Goal: Information Seeking & Learning: Check status

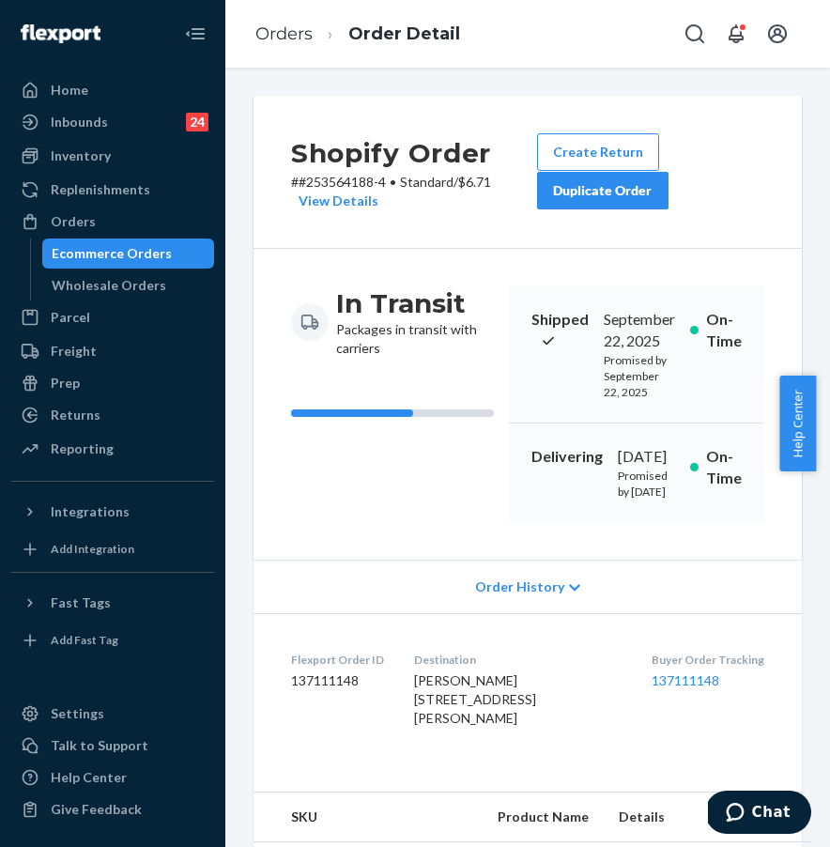
scroll to position [255, 0]
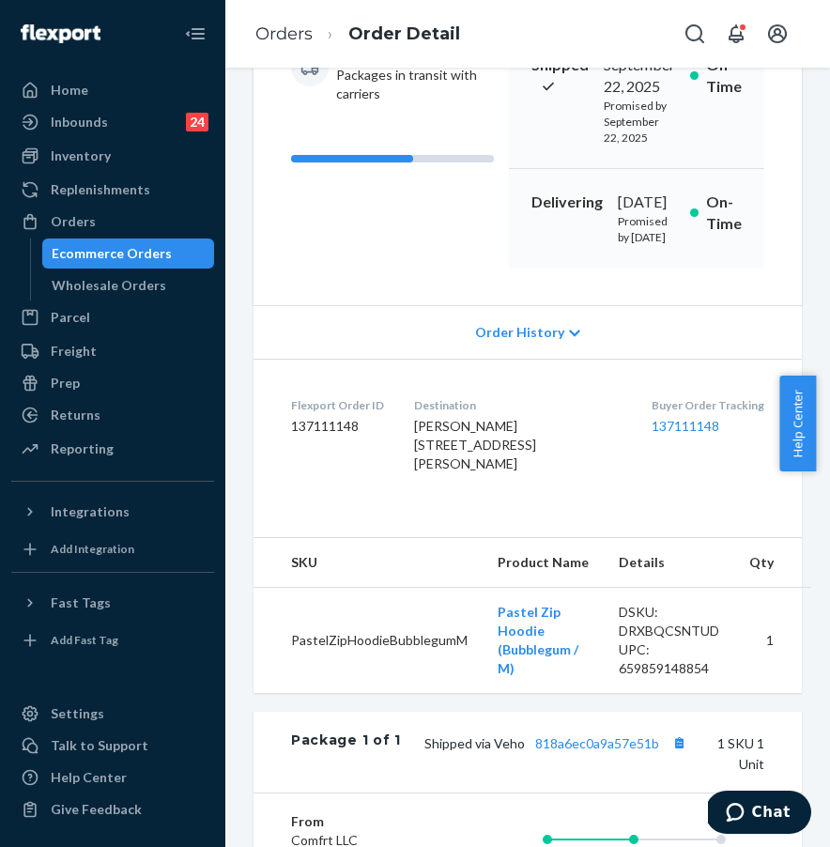
click at [184, 239] on link "Ecommerce Orders" at bounding box center [128, 254] width 173 height 30
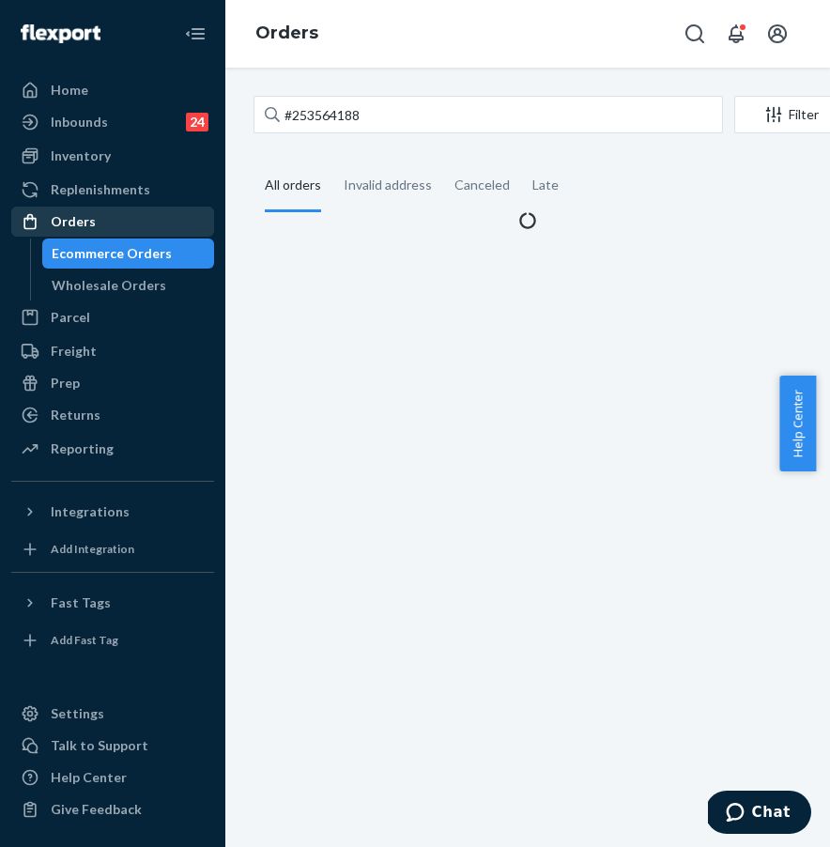
click at [183, 231] on div "Orders" at bounding box center [112, 222] width 199 height 26
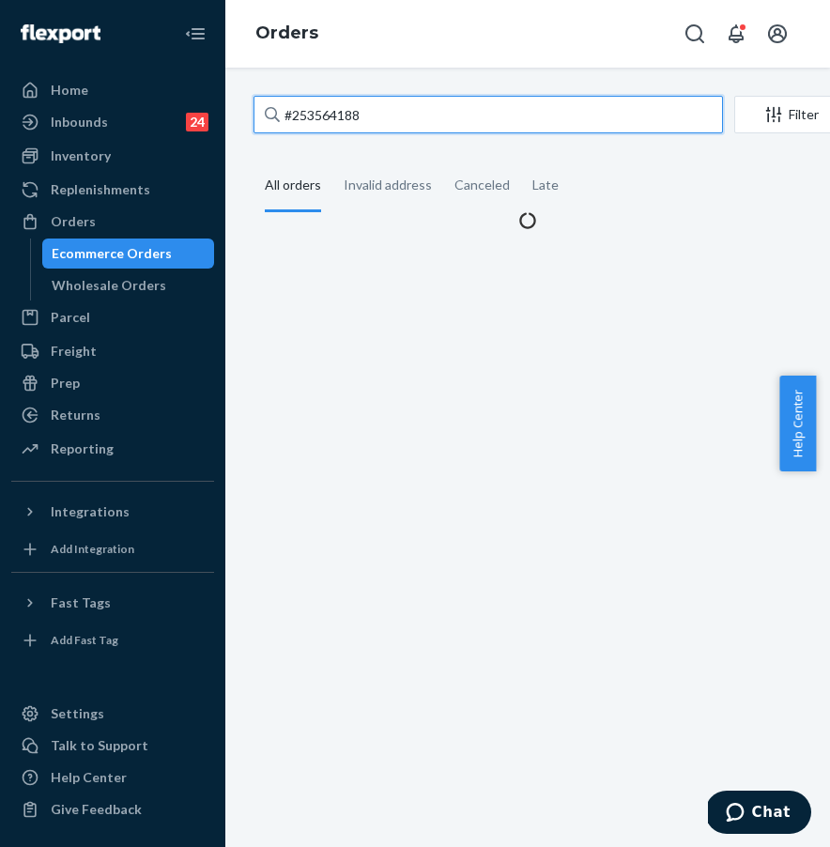
click at [395, 121] on input "#253564188" at bounding box center [489, 115] width 470 height 38
drag, startPoint x: 409, startPoint y: 114, endPoint x: 269, endPoint y: 103, distance: 140.3
click at [269, 103] on div "#253564188" at bounding box center [489, 115] width 470 height 38
paste input "4198769"
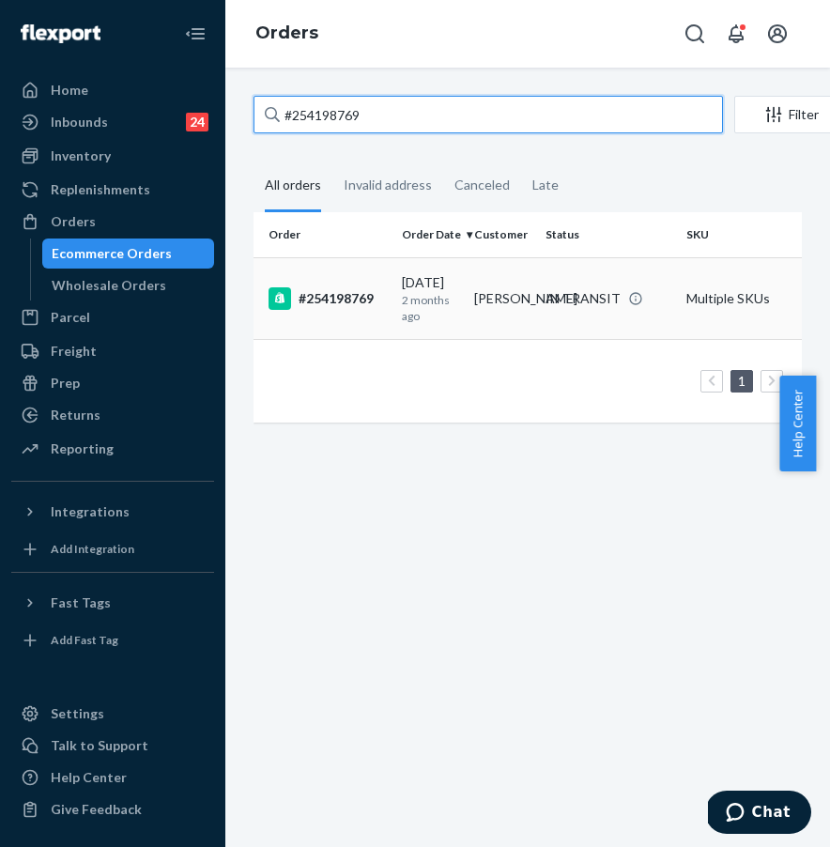
type input "#254198769"
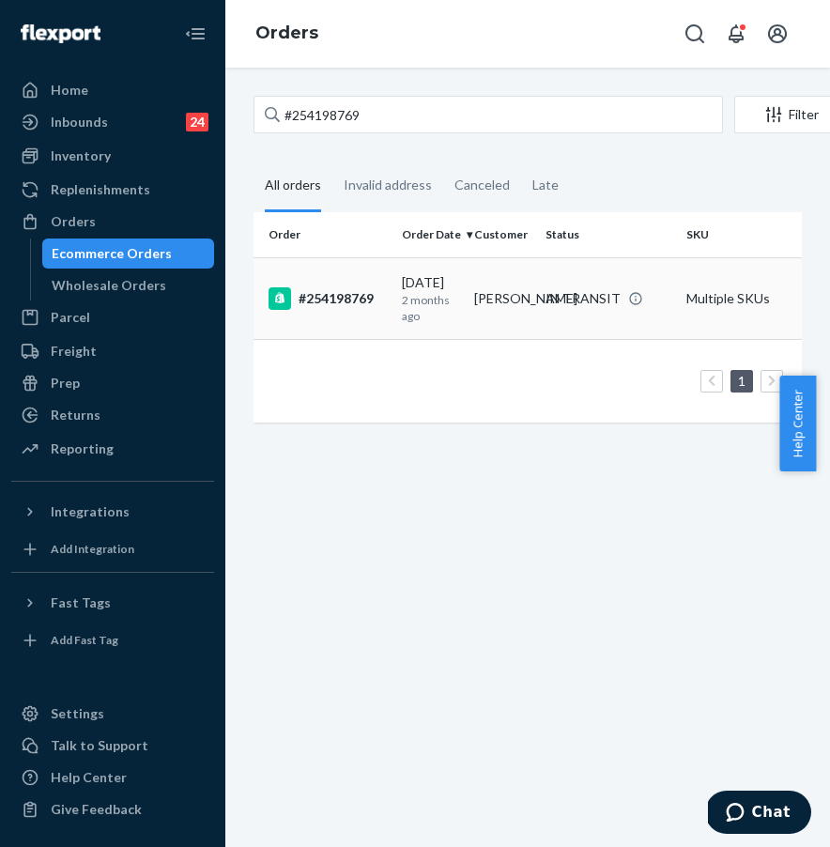
click at [307, 294] on div "#254198769" at bounding box center [328, 298] width 118 height 23
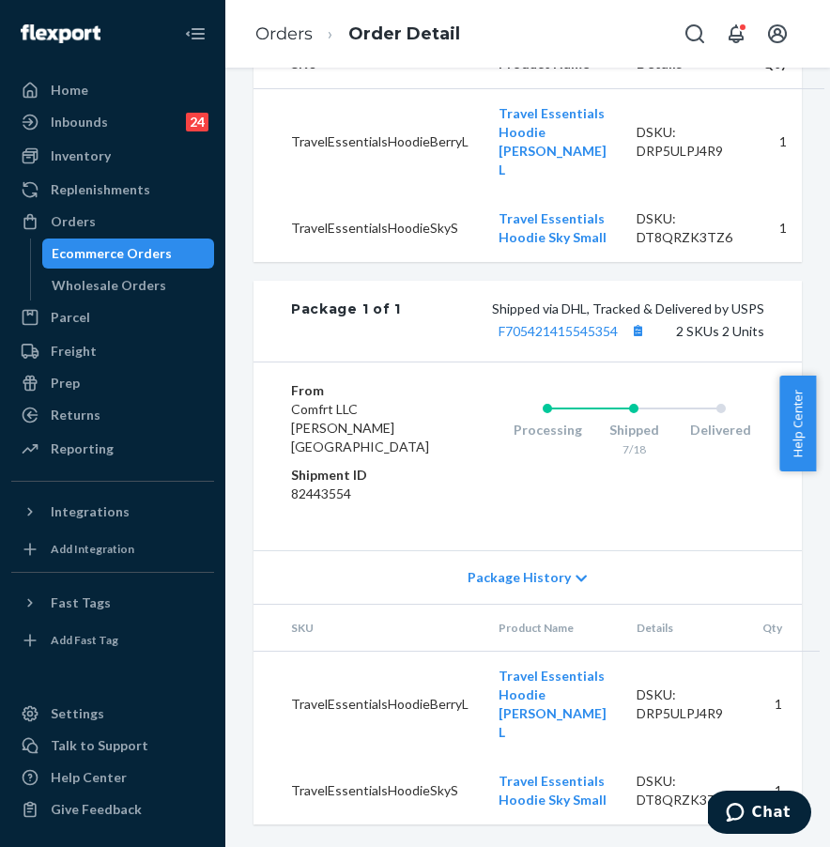
scroll to position [942, 0]
click at [115, 220] on div "Orders" at bounding box center [112, 222] width 199 height 26
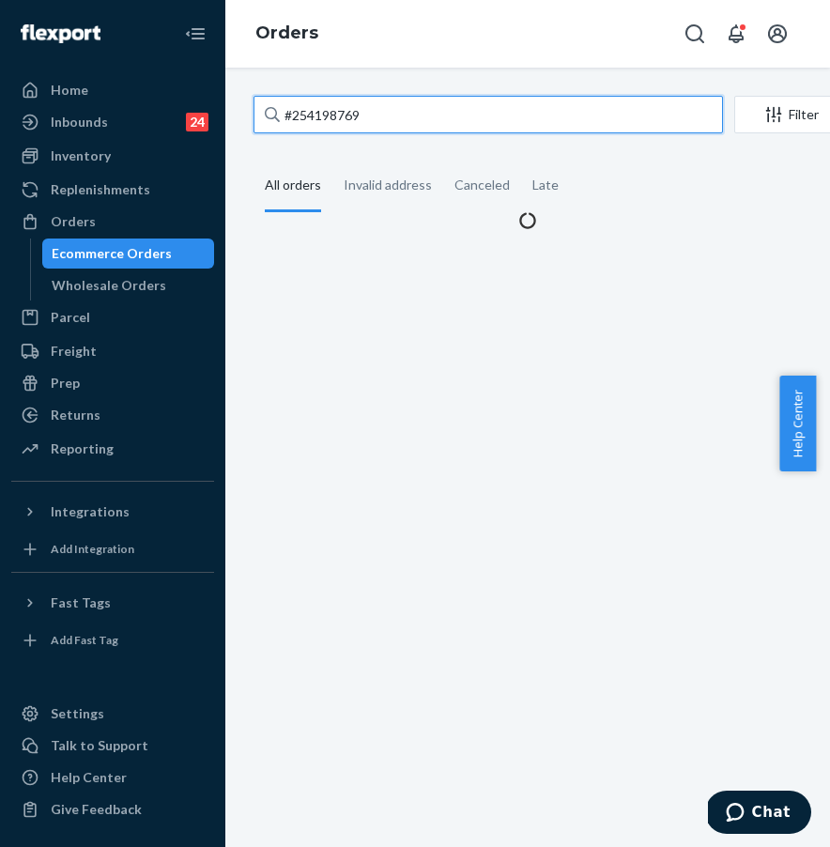
click at [436, 111] on input "#254198769" at bounding box center [489, 115] width 470 height 38
drag, startPoint x: 439, startPoint y: 111, endPoint x: 256, endPoint y: 104, distance: 182.3
click at [259, 104] on input "#254198769" at bounding box center [489, 115] width 470 height 38
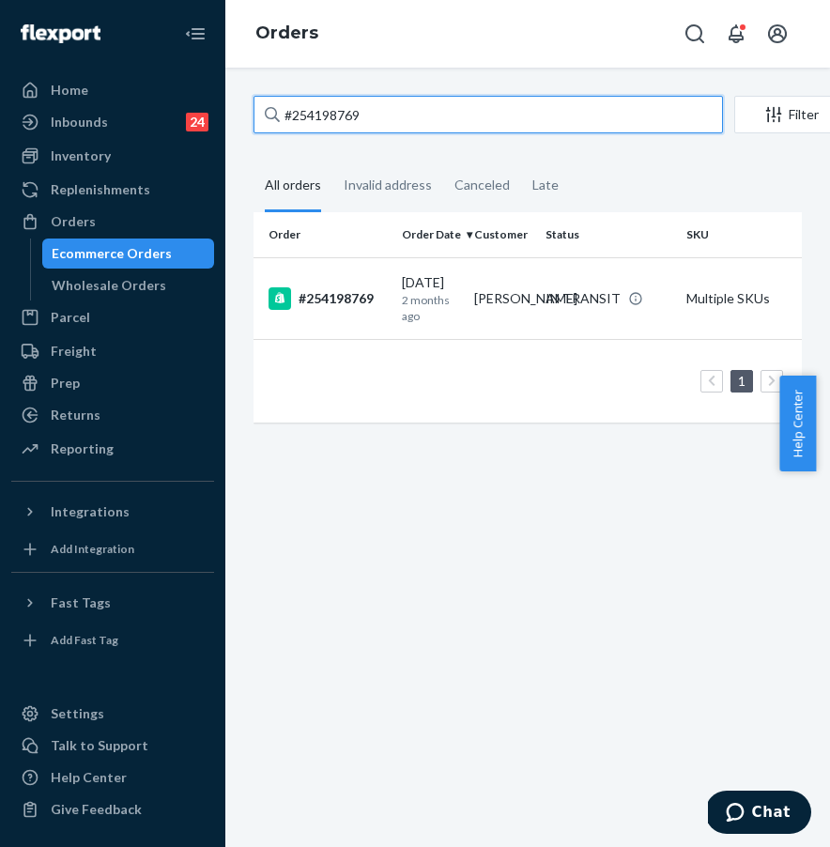
paste input "136666306"
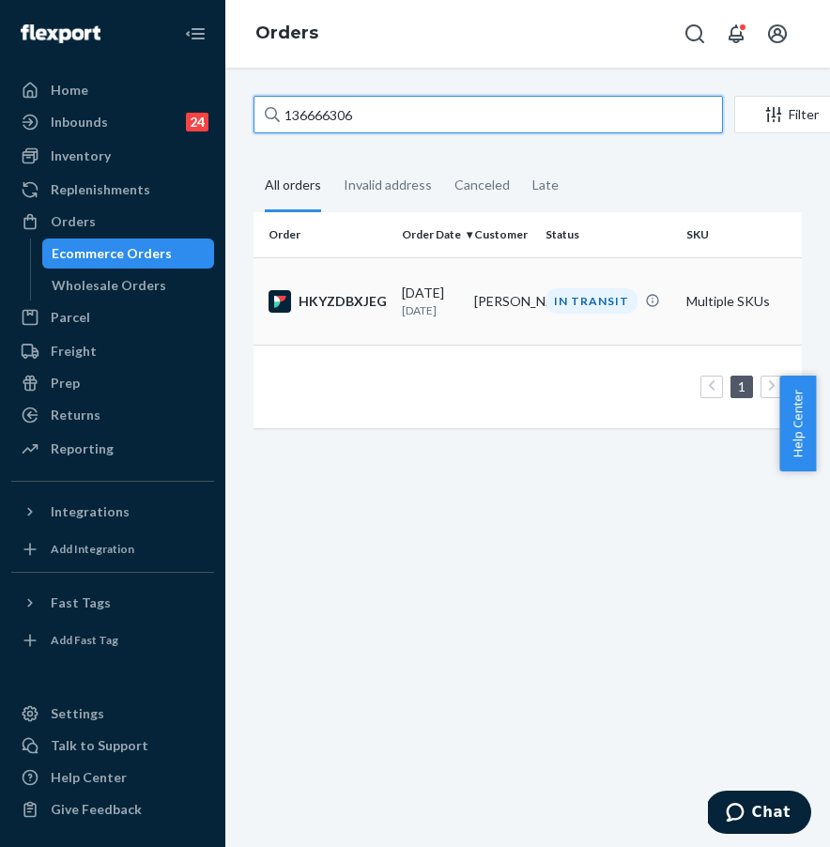
type input "136666306"
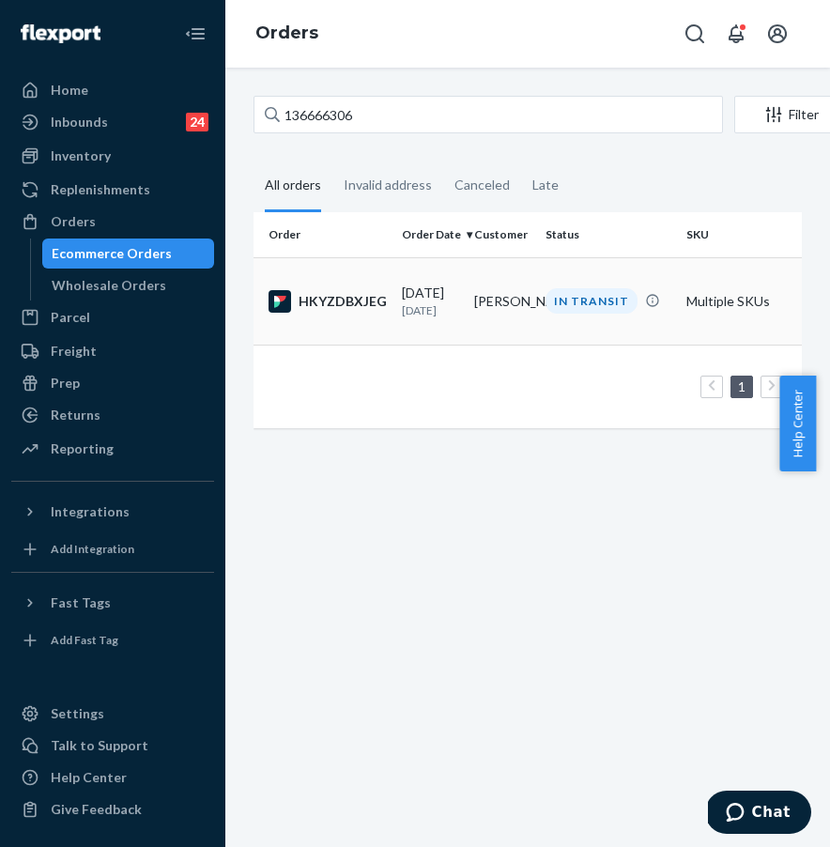
click at [334, 321] on td "HKYZDBXJEG" at bounding box center [324, 300] width 141 height 87
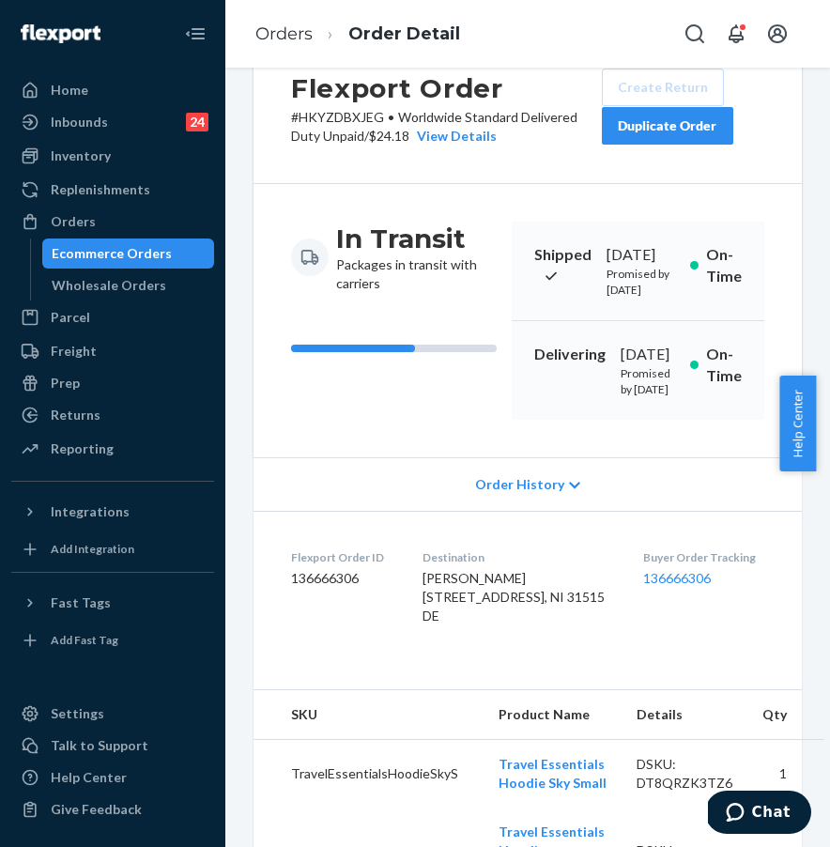
scroll to position [27, 0]
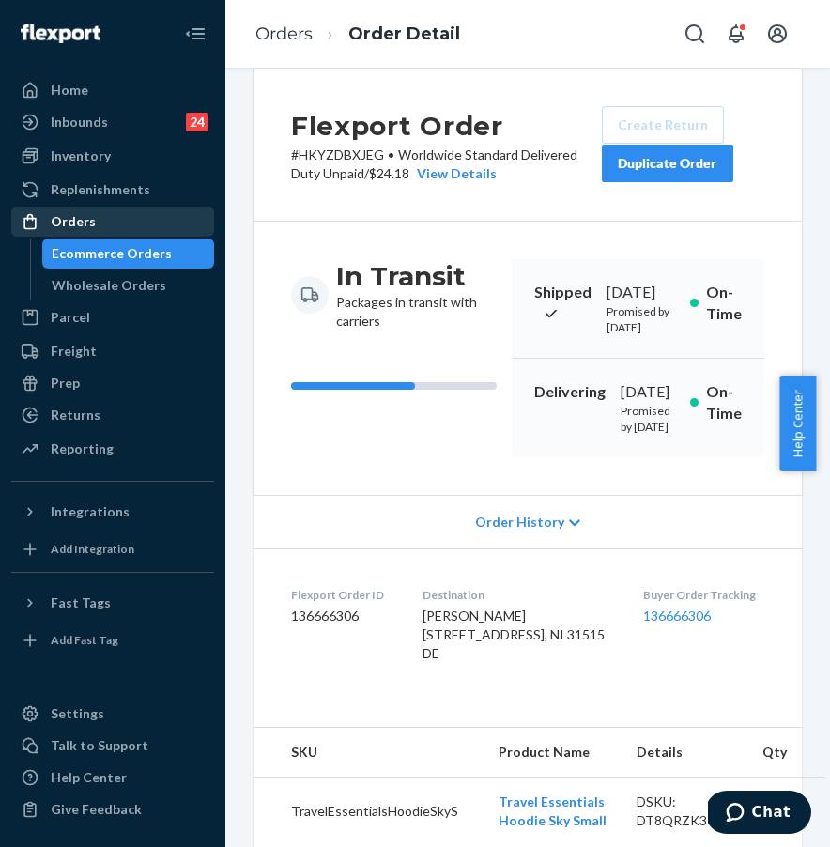
click at [128, 223] on div "Orders" at bounding box center [112, 222] width 199 height 26
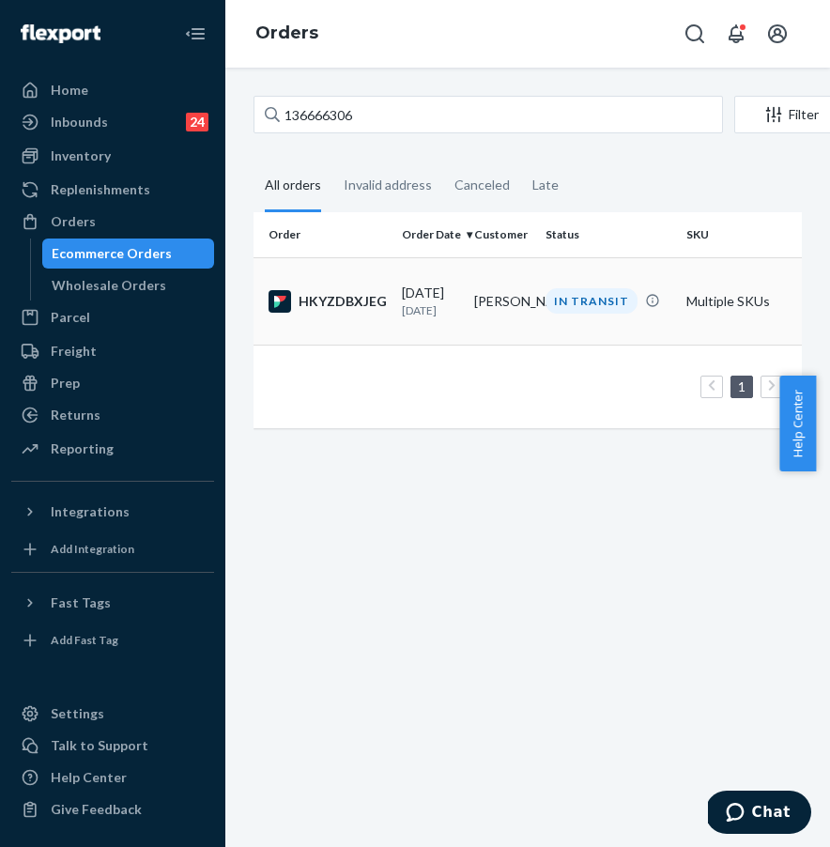
click at [338, 297] on div "HKYZDBXJEG" at bounding box center [328, 301] width 118 height 23
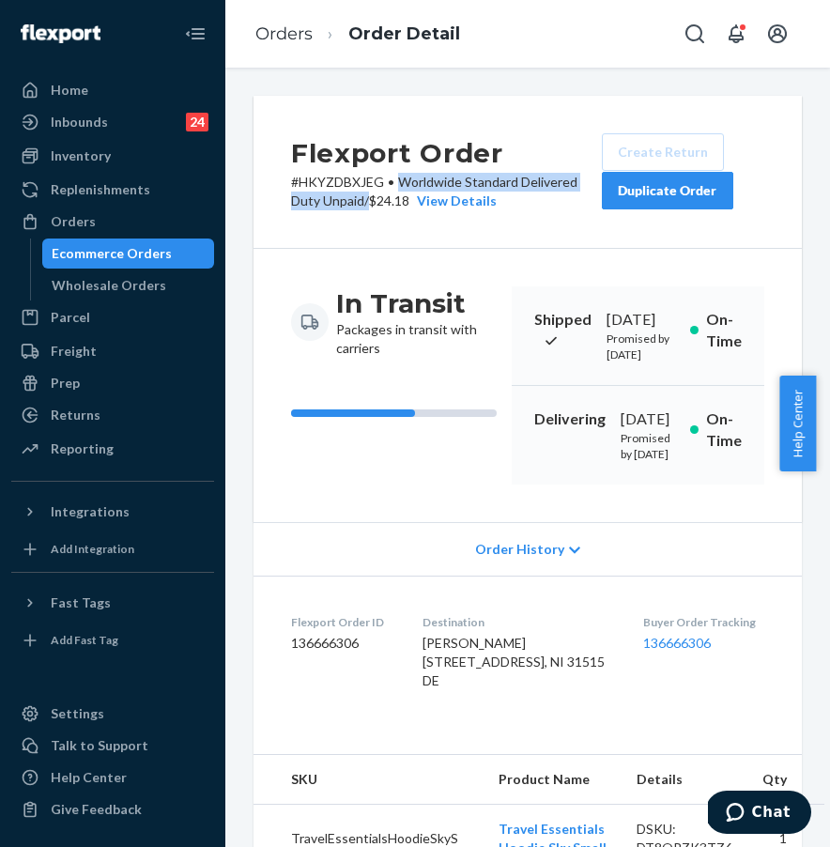
drag, startPoint x: 405, startPoint y: 184, endPoint x: 367, endPoint y: 196, distance: 39.5
click at [367, 196] on p "# HKYZDBXJEG • Worldwide Standard Delivered Duty Unpaid / $24.18 View Details" at bounding box center [446, 192] width 311 height 38
copy p "Worldwide Standard Delivered Duty Unpaid"
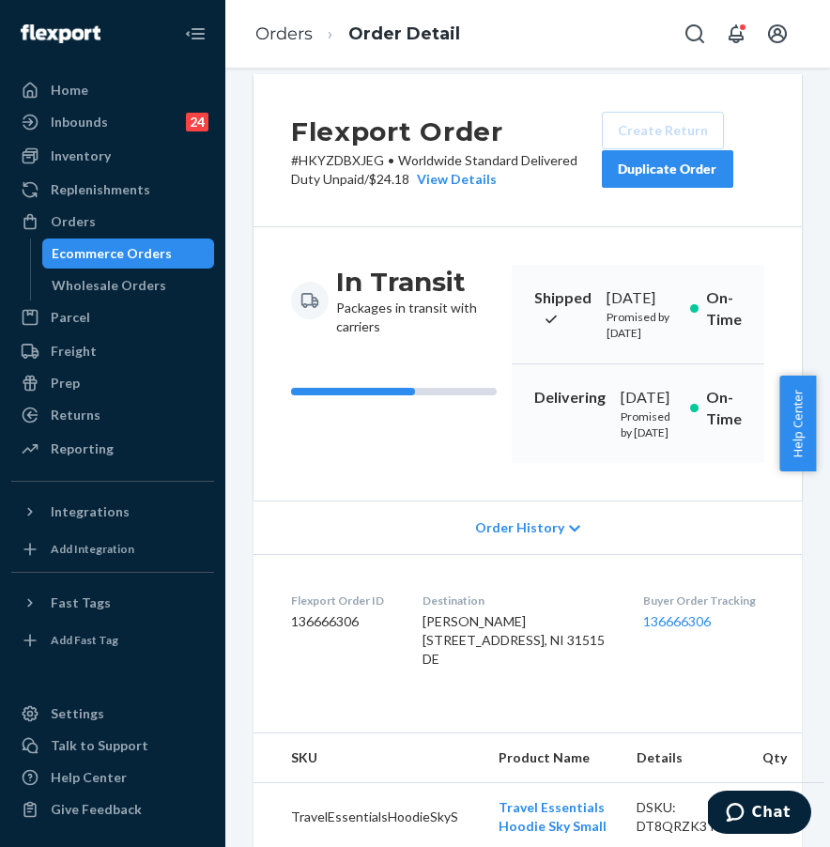
scroll to position [23, 0]
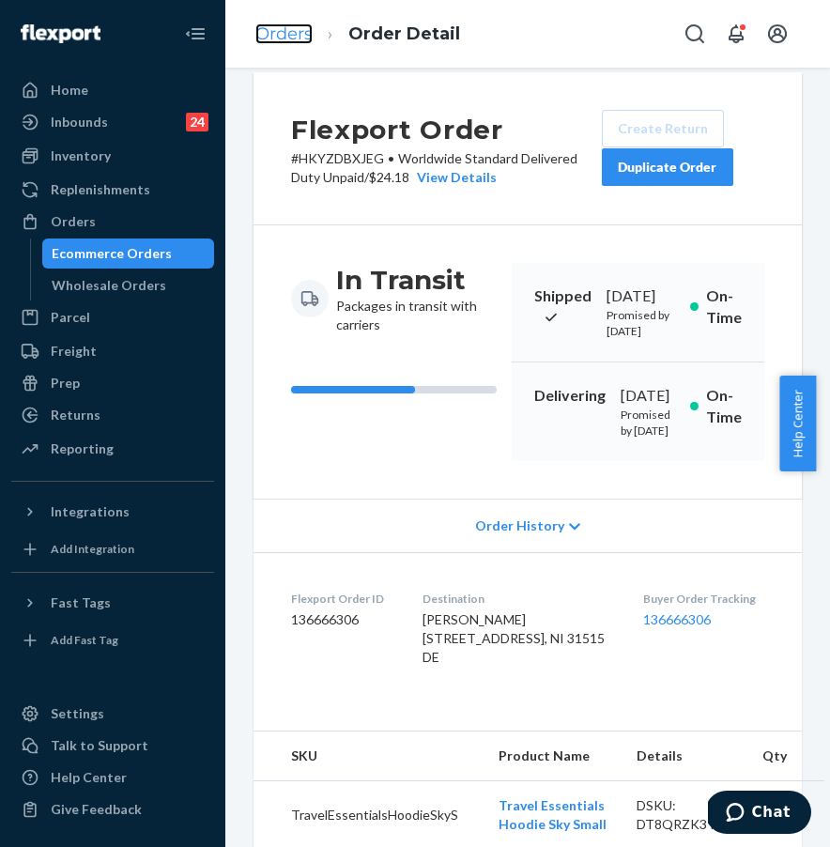
click at [274, 29] on link "Orders" at bounding box center [283, 33] width 57 height 21
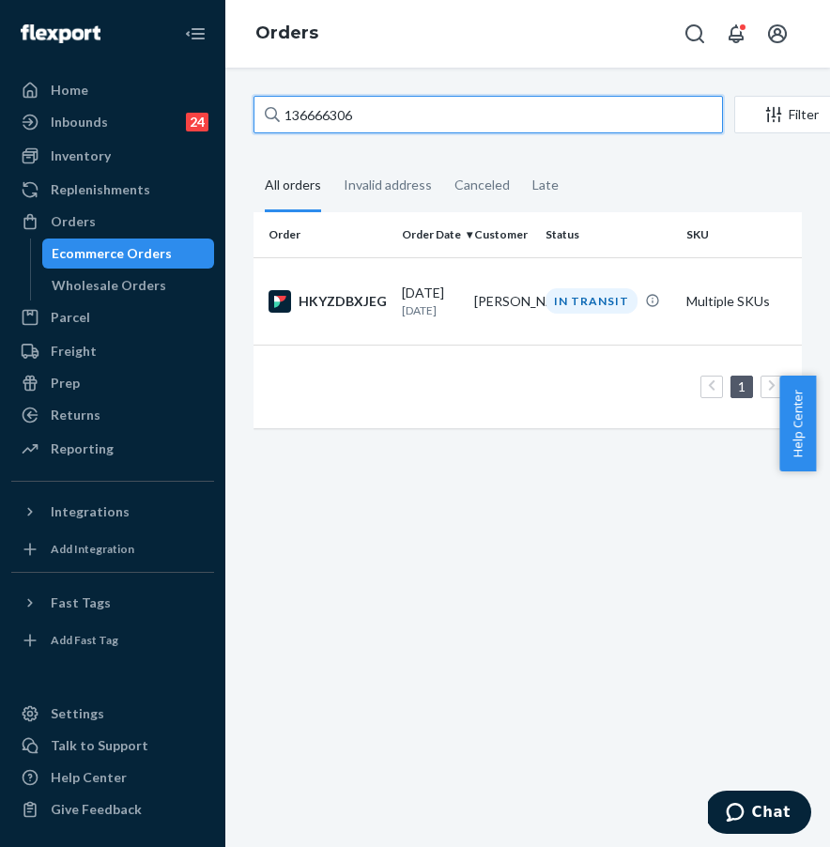
click at [426, 127] on input "136666306" at bounding box center [489, 115] width 470 height 38
drag, startPoint x: 440, startPoint y: 121, endPoint x: 271, endPoint y: 114, distance: 168.3
click at [271, 114] on div "136666306" at bounding box center [489, 115] width 470 height 38
paste input "#254198769"
type input "#254198769"
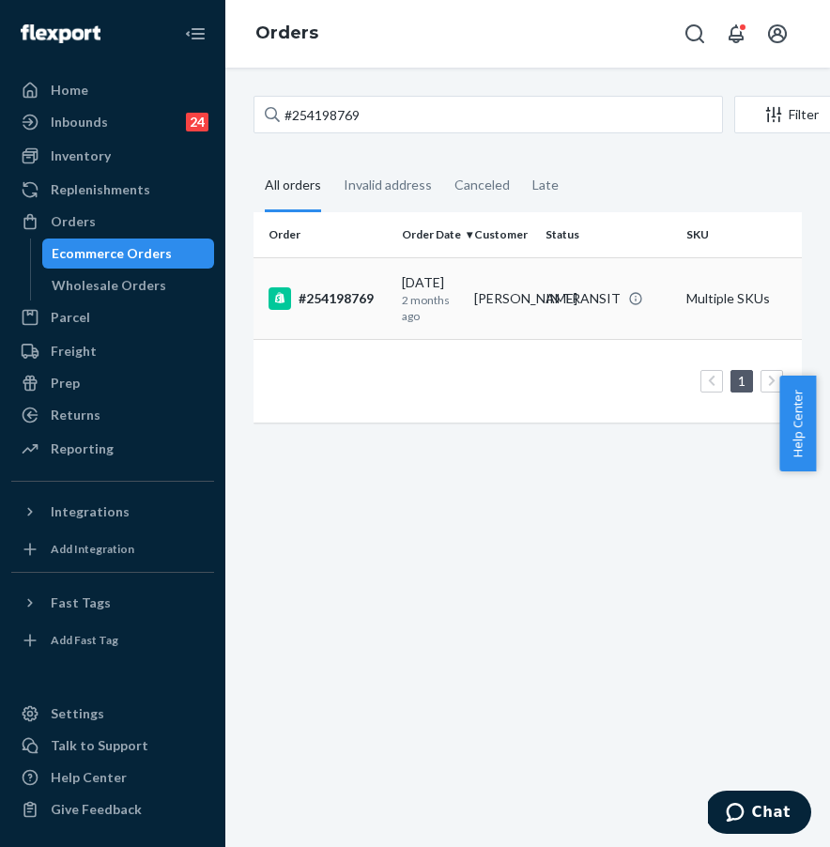
click at [328, 302] on div "#254198769" at bounding box center [328, 298] width 118 height 23
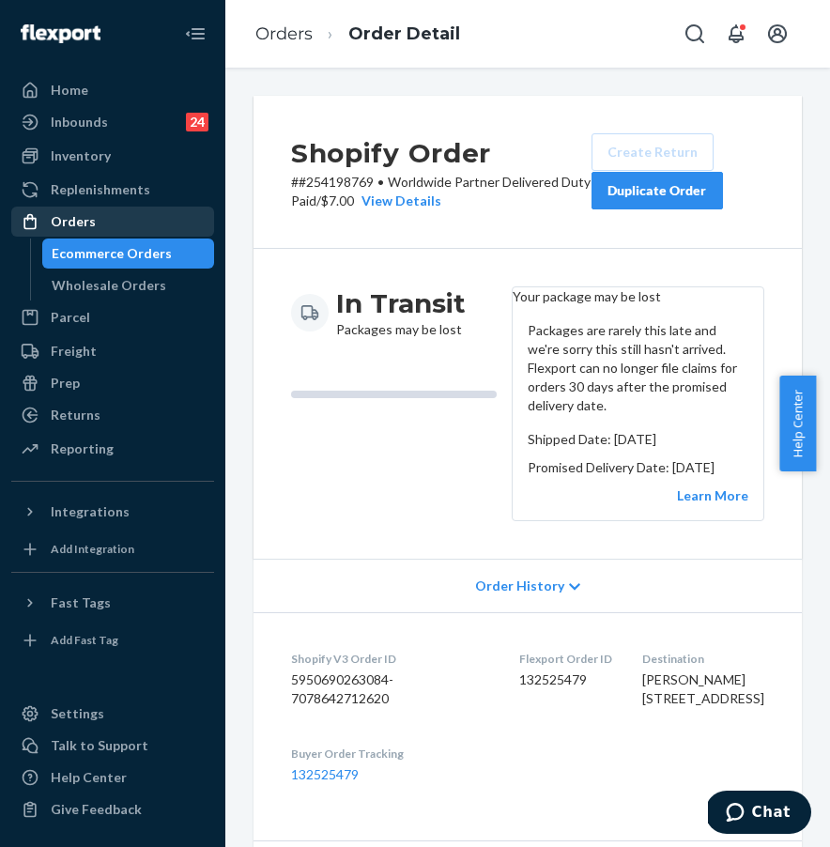
click at [97, 207] on link "Orders" at bounding box center [112, 222] width 203 height 30
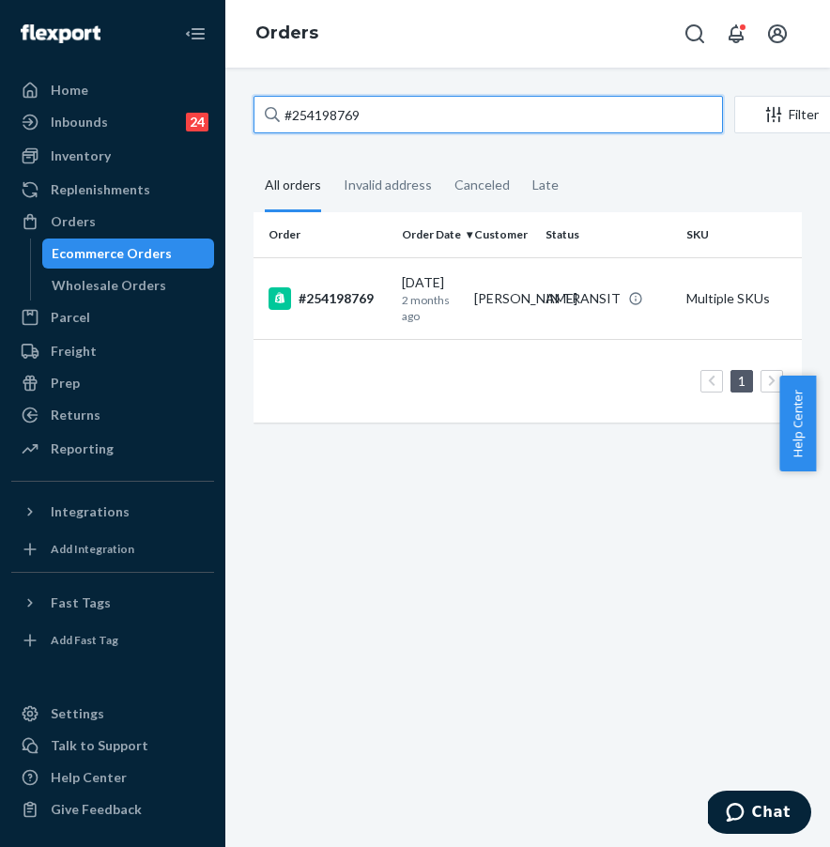
click at [329, 111] on input "#254198769" at bounding box center [489, 115] width 470 height 38
drag, startPoint x: 423, startPoint y: 111, endPoint x: 255, endPoint y: 108, distance: 167.2
click at [258, 107] on input "#254198769" at bounding box center [489, 115] width 470 height 38
paste input "5270465"
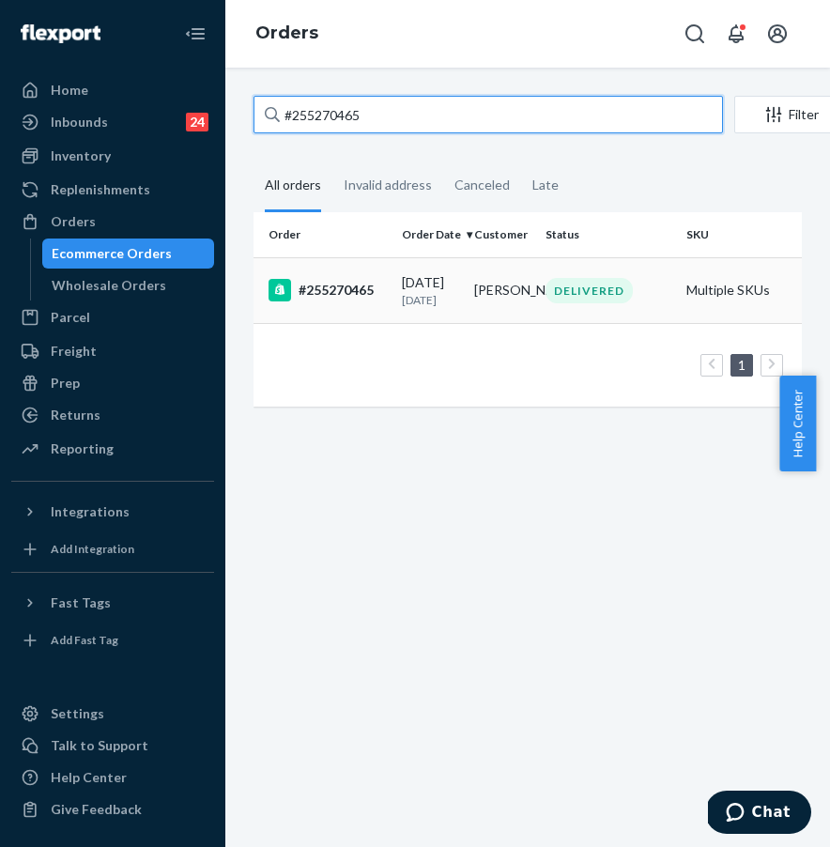
type input "#255270465"
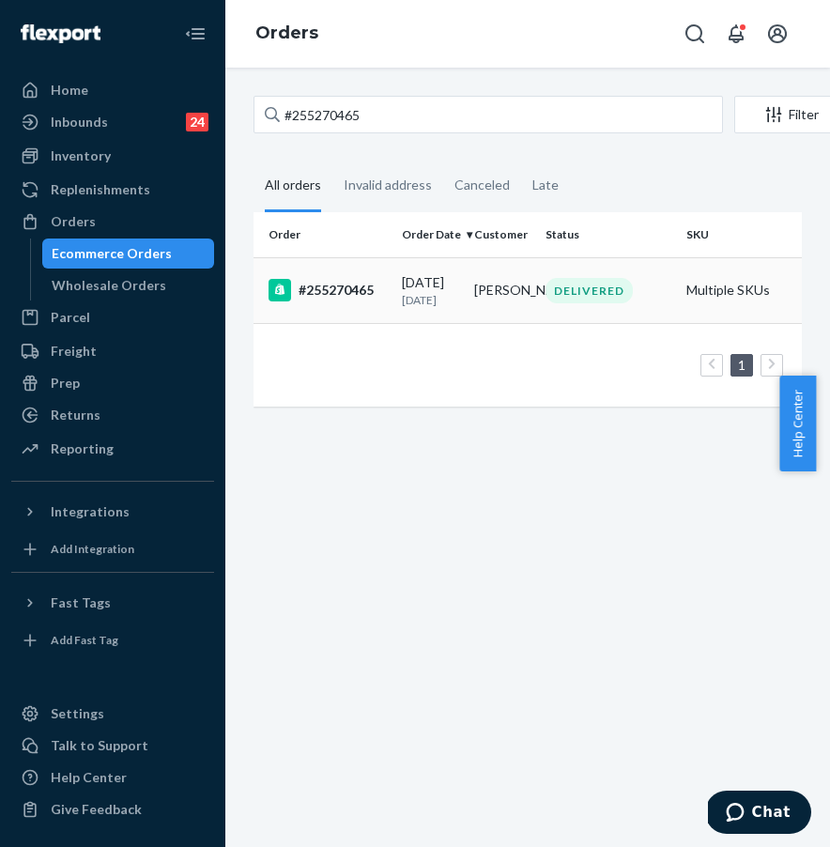
click at [351, 298] on div "#255270465" at bounding box center [328, 290] width 118 height 23
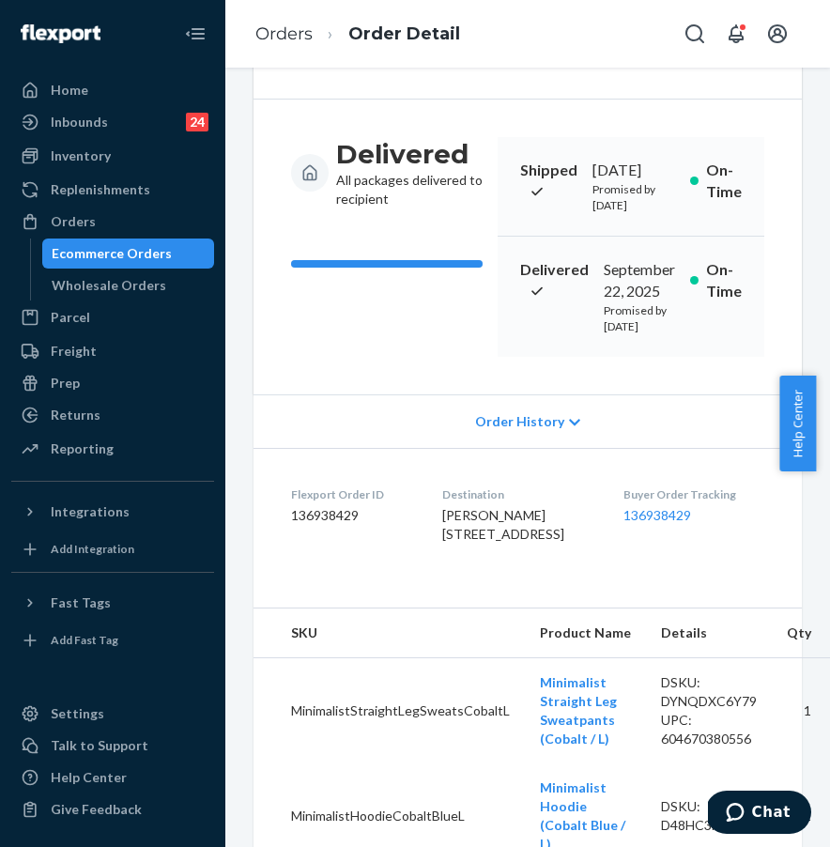
scroll to position [194, 0]
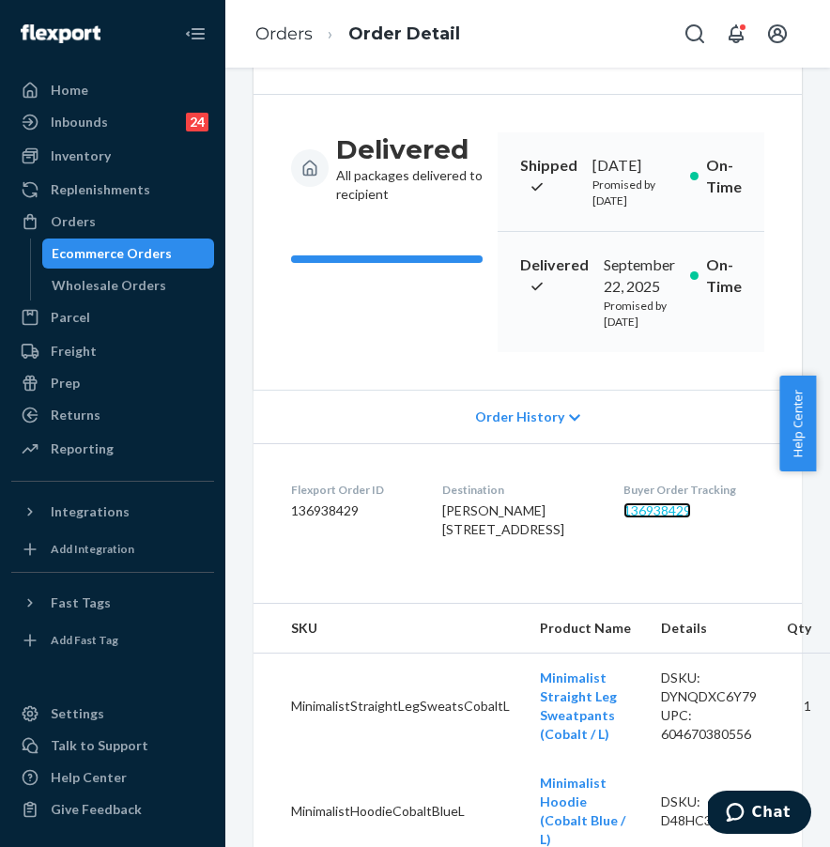
click at [656, 519] on link "136938429" at bounding box center [658, 511] width 68 height 16
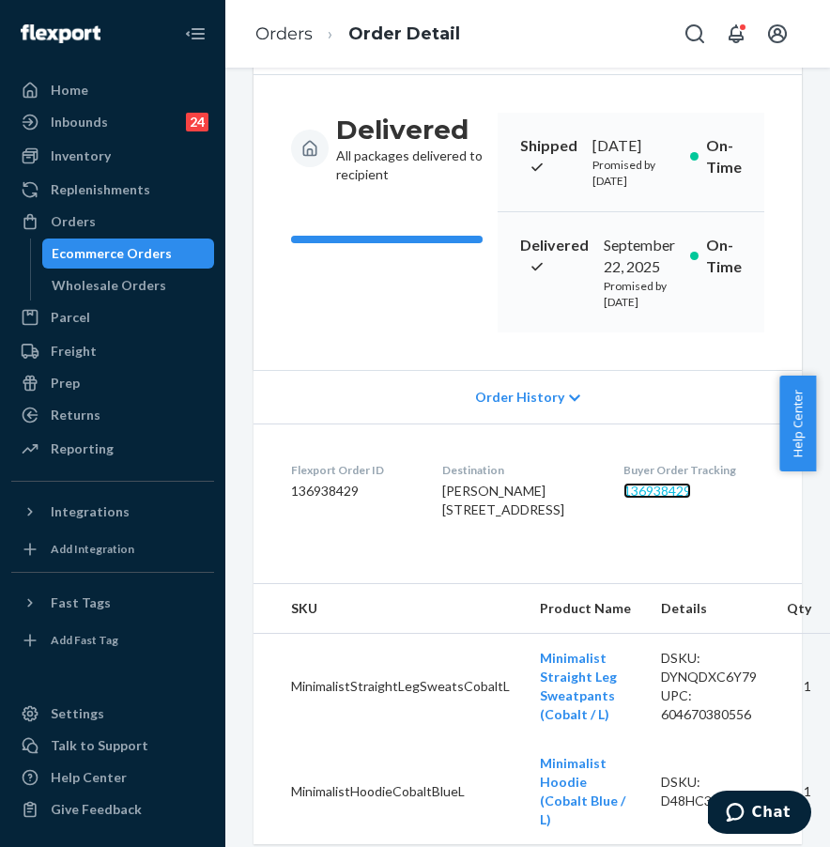
scroll to position [304, 0]
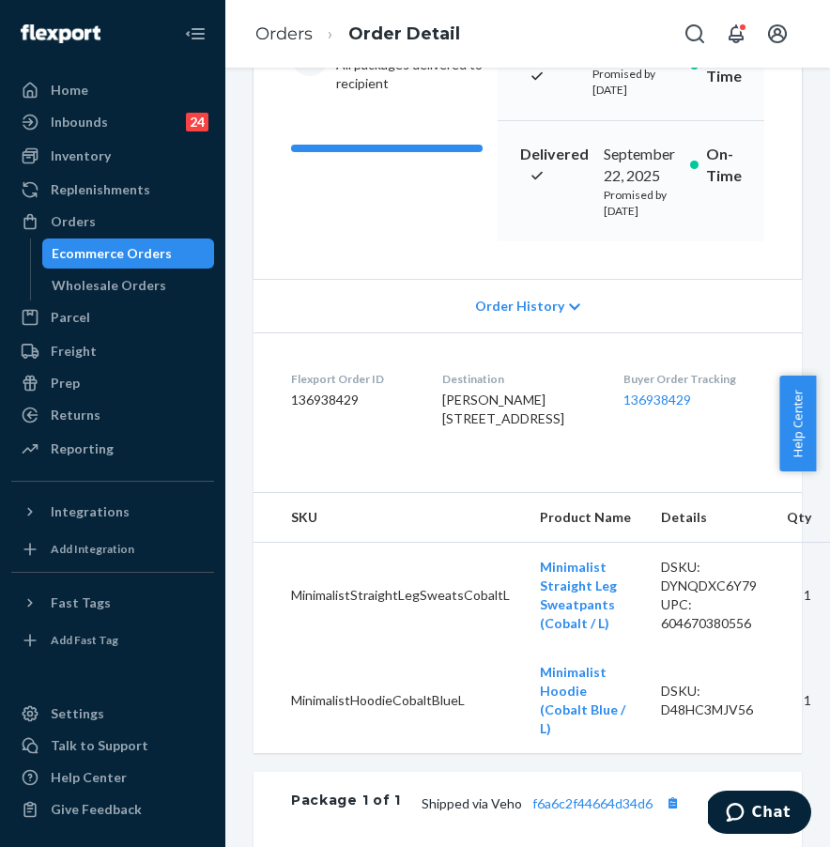
click at [407, 473] on dl "Flexport Order ID 136938429 Destination [PERSON_NAME] [STREET_ADDRESS] US Buyer…" at bounding box center [528, 403] width 549 height 141
drag, startPoint x: 422, startPoint y: 476, endPoint x: 605, endPoint y: 486, distance: 183.4
click at [605, 473] on dl "Flexport Order ID 136938429 Destination [PERSON_NAME] [STREET_ADDRESS] US Buyer…" at bounding box center [528, 403] width 549 height 141
copy span "[STREET_ADDRESS]"
click at [95, 244] on div "Ecommerce Orders" at bounding box center [112, 253] width 120 height 19
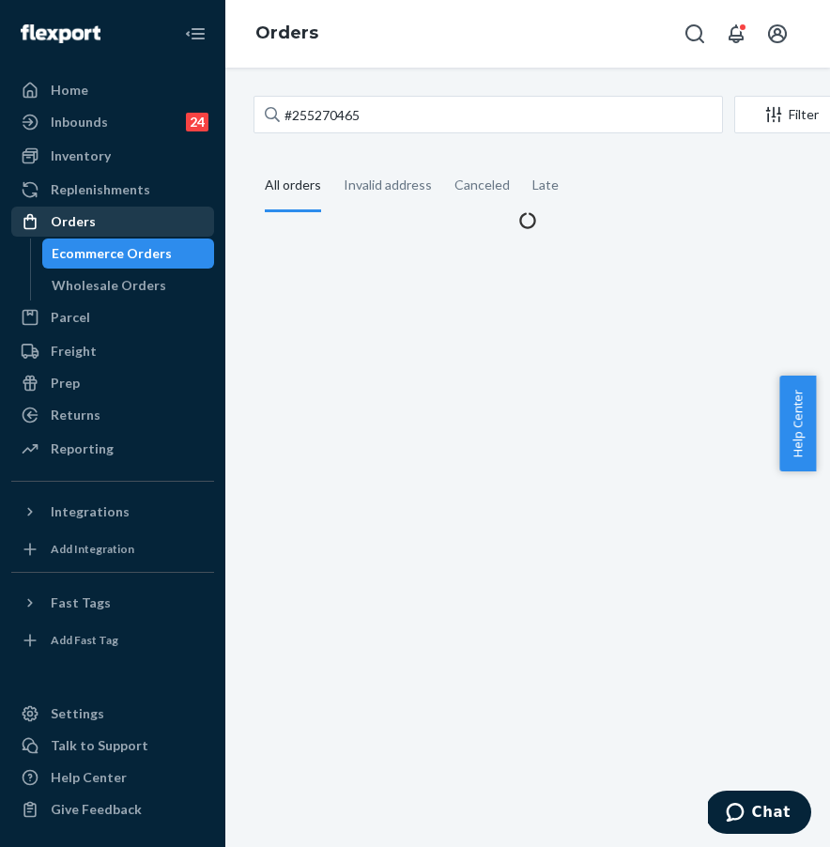
click at [125, 210] on div "Orders" at bounding box center [112, 222] width 199 height 26
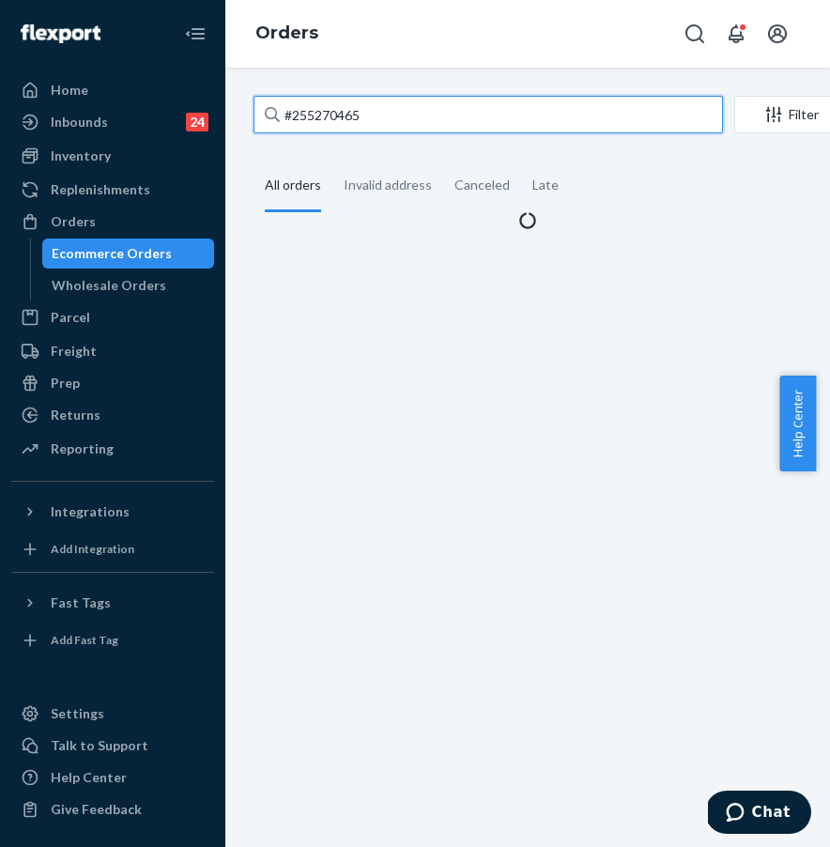
click at [420, 102] on input "#255270465" at bounding box center [489, 115] width 470 height 38
drag, startPoint x: 442, startPoint y: 106, endPoint x: 245, endPoint y: 102, distance: 197.3
click at [248, 101] on div "#255270465 Filter Import Orders Create order Ecommerce order Removal order All …" at bounding box center [528, 163] width 577 height 134
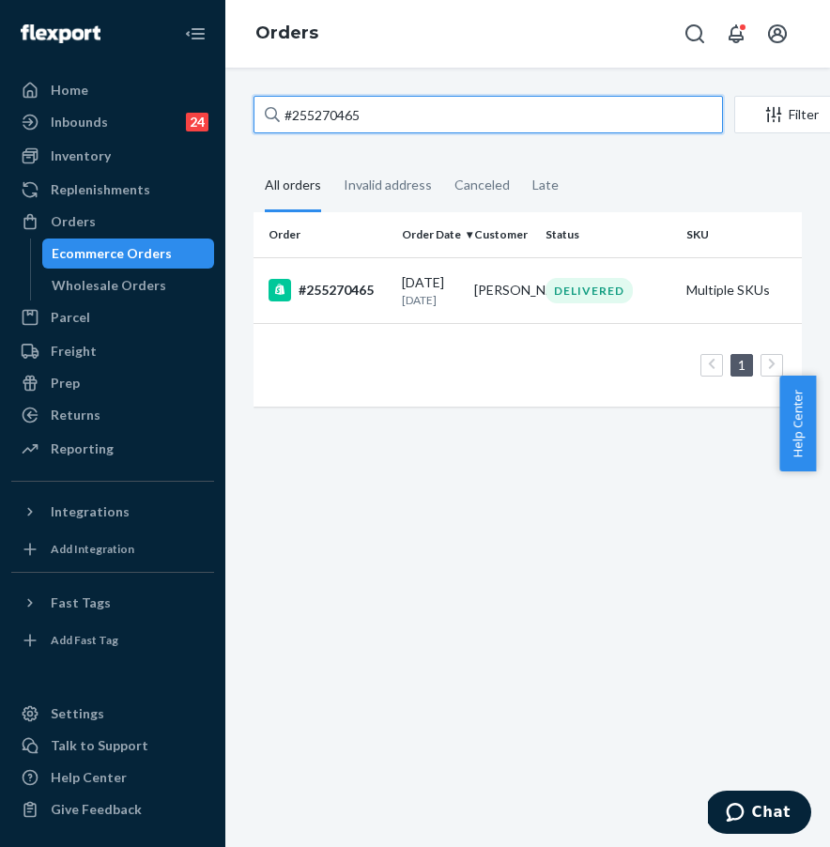
drag, startPoint x: 395, startPoint y: 110, endPoint x: 226, endPoint y: 114, distance: 169.1
click at [226, 114] on div "#255270465 Filter Import Orders Create order Ecommerce order Removal order All …" at bounding box center [527, 458] width 605 height 780
paste input "[PERSON_NAME]"
type input "[PERSON_NAME]"
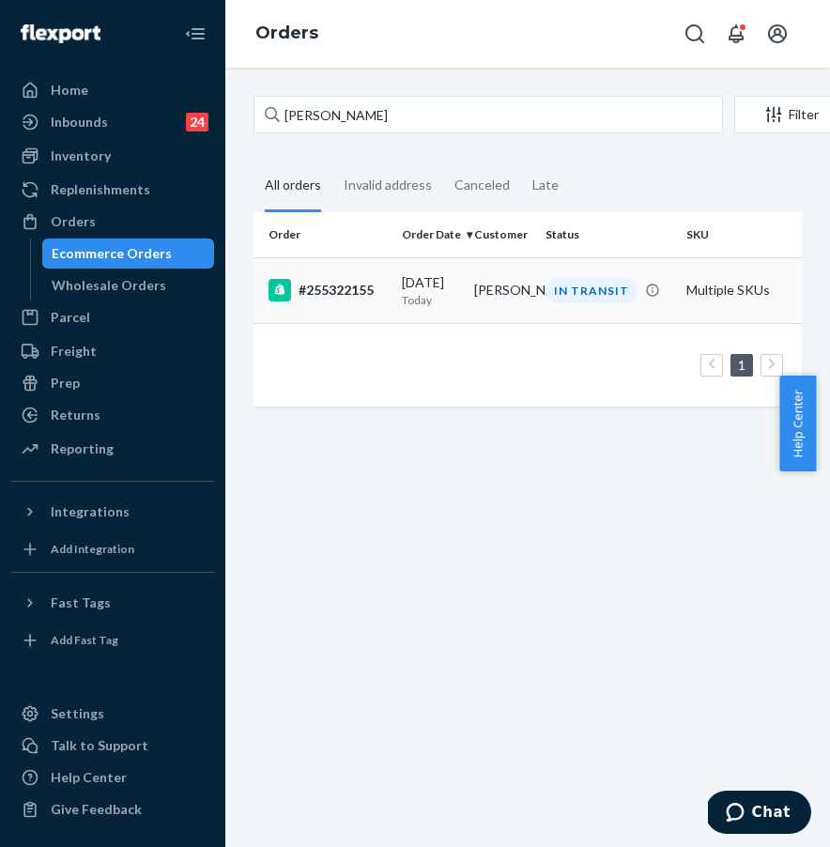
click at [349, 291] on div "#255322155" at bounding box center [328, 290] width 118 height 23
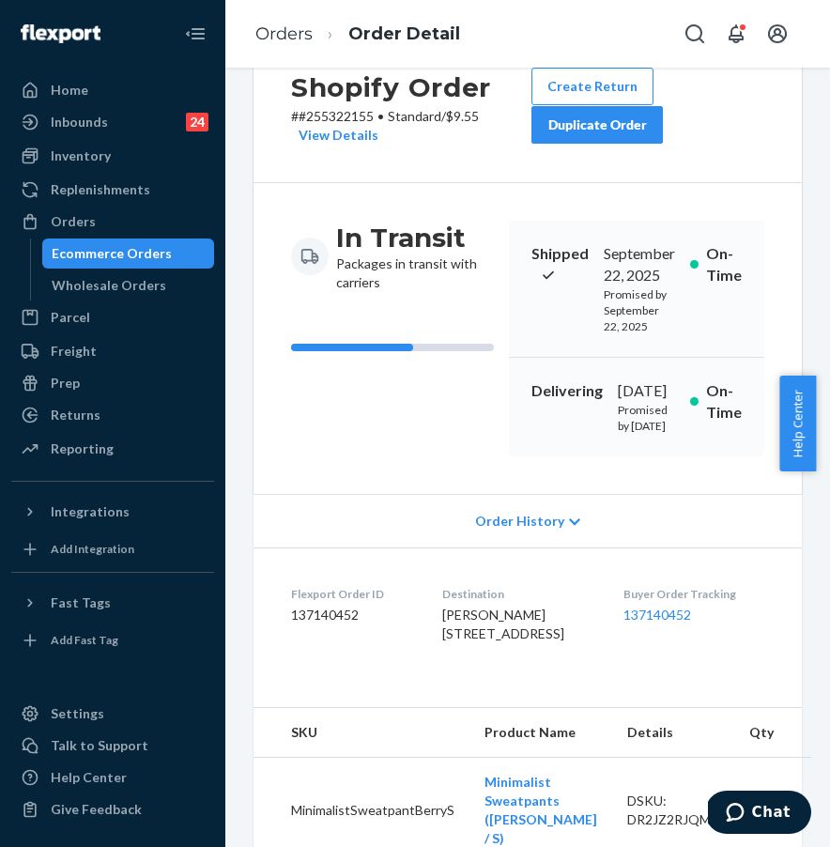
scroll to position [119, 0]
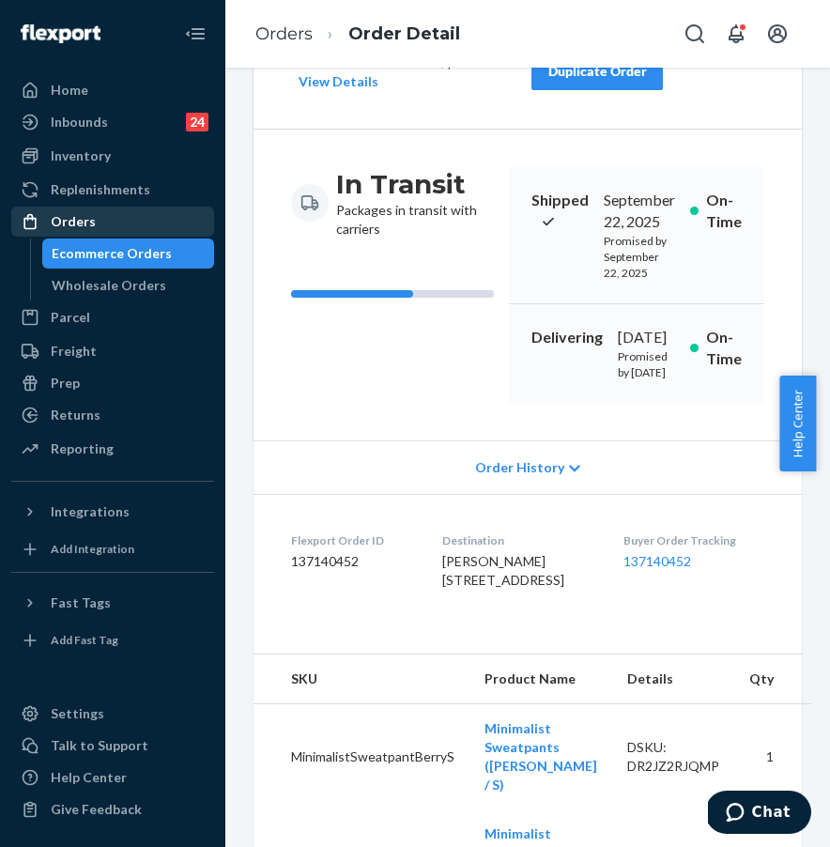
click at [156, 213] on div "Orders" at bounding box center [112, 222] width 199 height 26
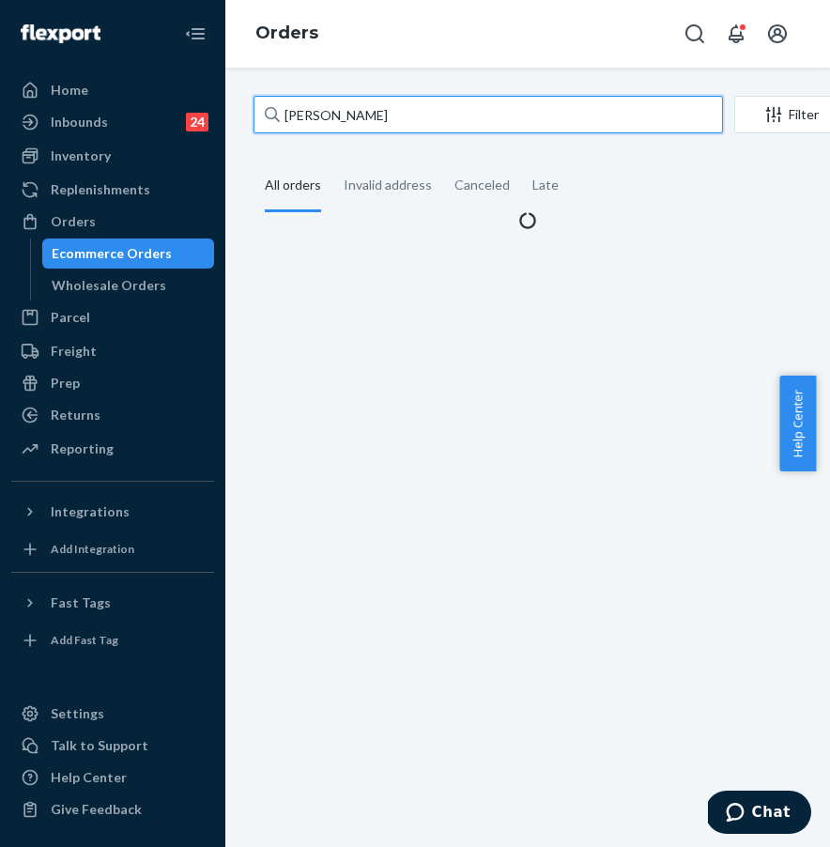
click at [346, 112] on input "[PERSON_NAME]" at bounding box center [489, 115] width 470 height 38
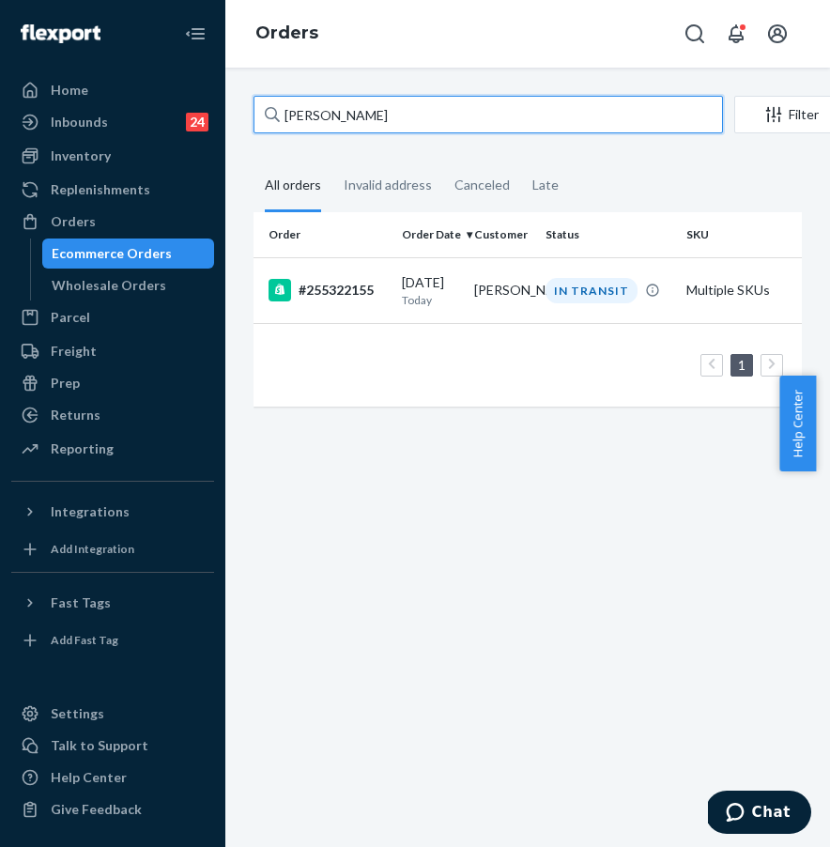
drag, startPoint x: 387, startPoint y: 118, endPoint x: 252, endPoint y: 115, distance: 135.3
click at [252, 115] on div "[PERSON_NAME] Filter Import Orders Create order Ecommerce order Removal order A…" at bounding box center [528, 261] width 577 height 330
paste input "#255234947"
type input "#255234947"
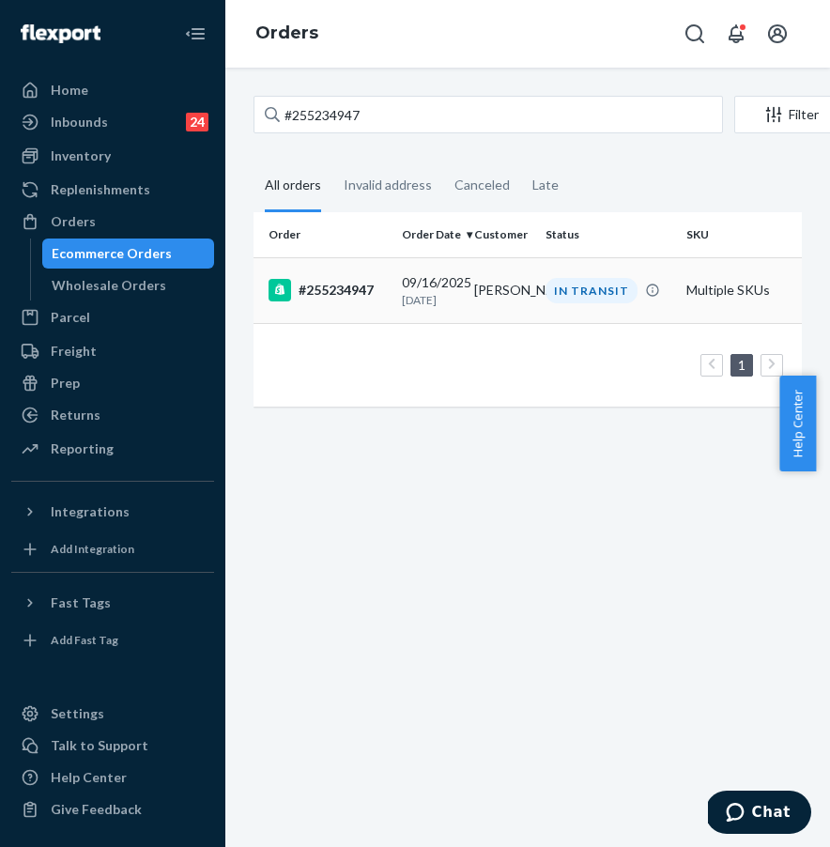
click at [315, 290] on div "#255234947" at bounding box center [328, 290] width 118 height 23
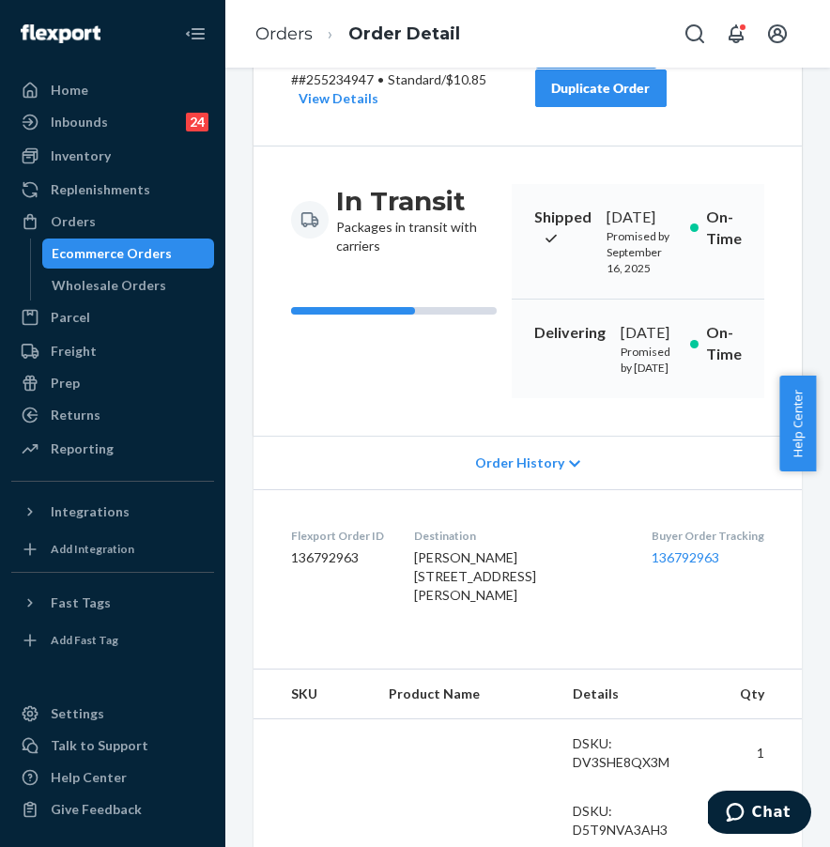
scroll to position [165, 0]
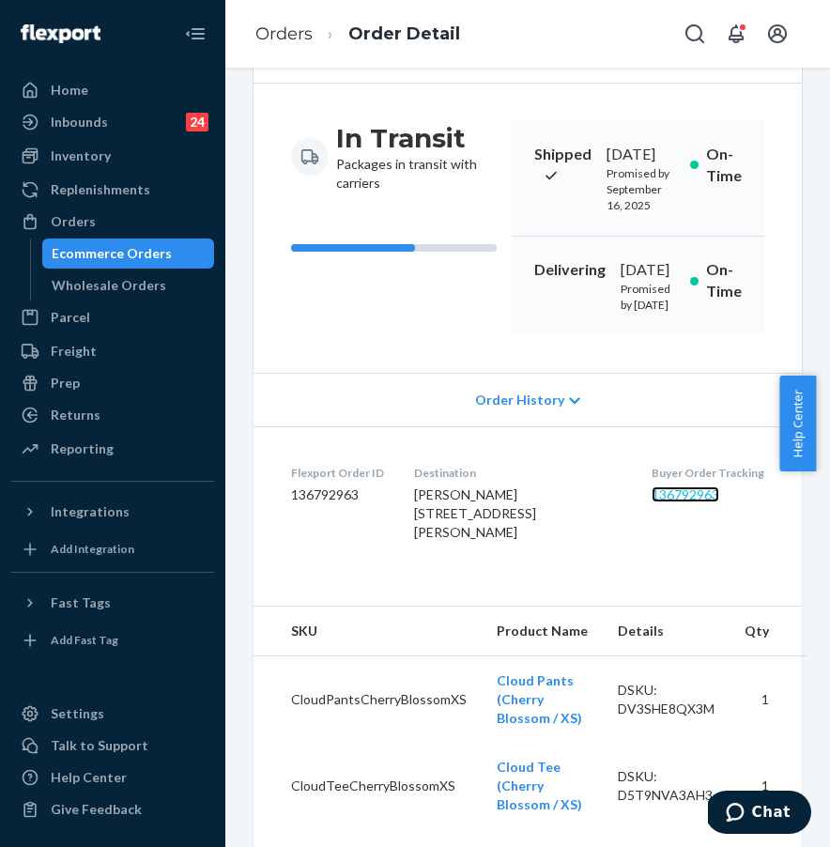
click at [652, 503] on link "136792963" at bounding box center [686, 495] width 68 height 16
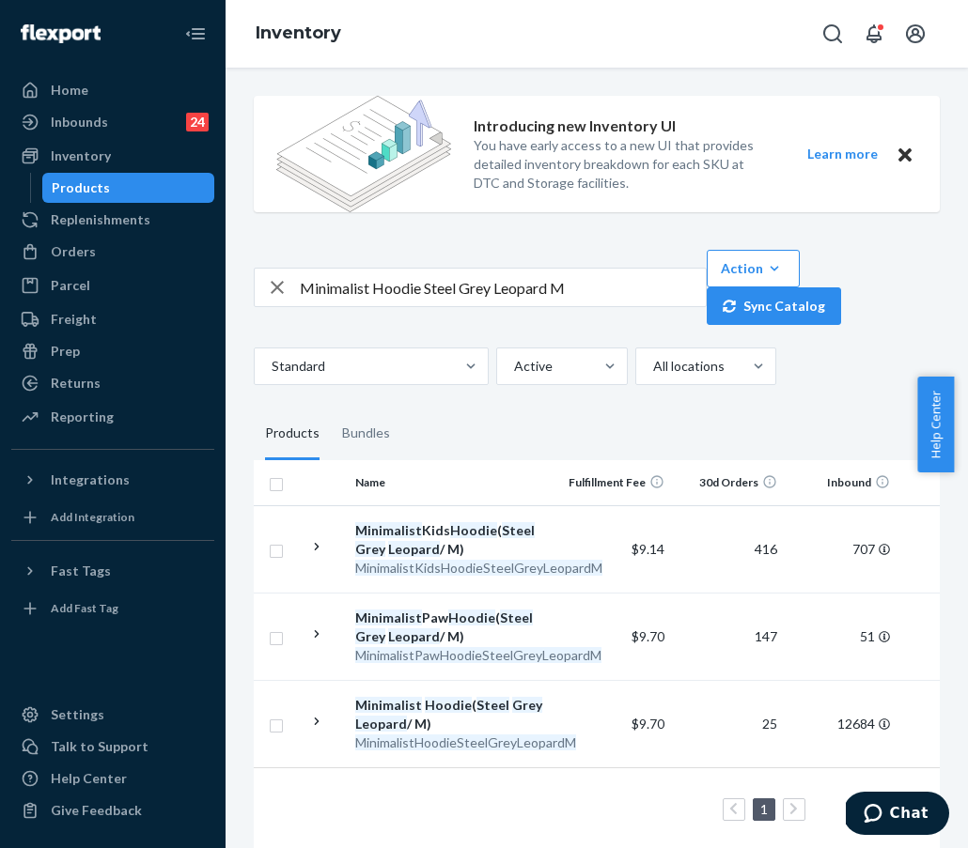
scroll to position [36, 0]
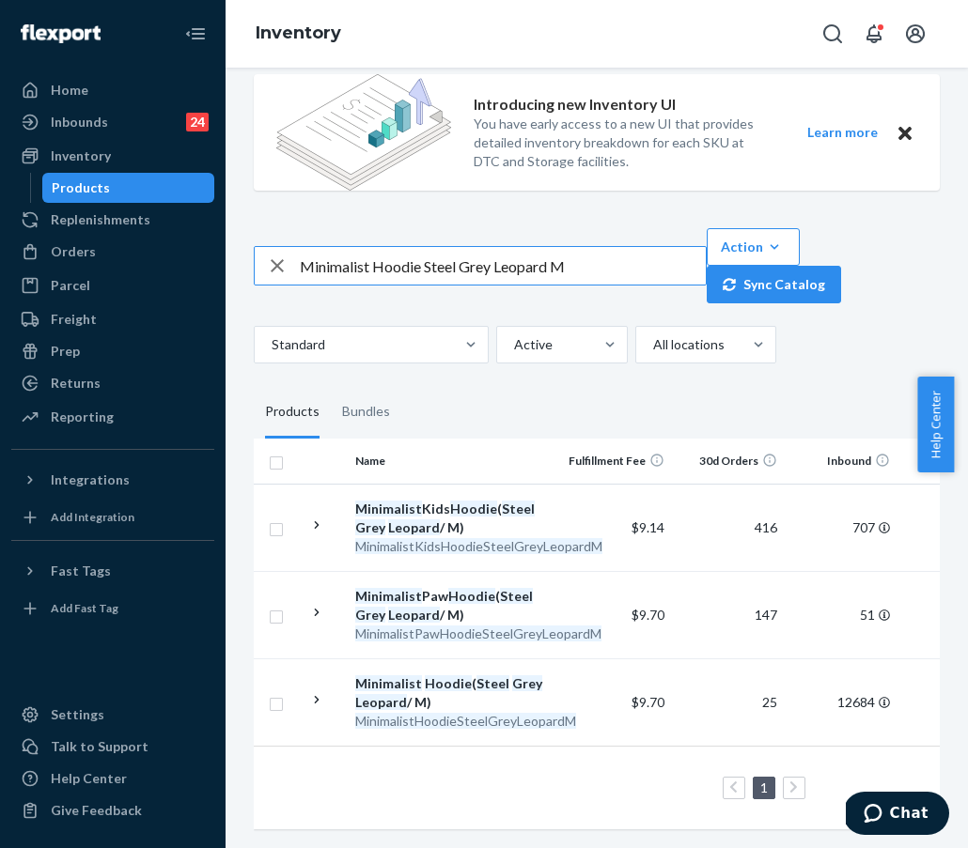
drag, startPoint x: 603, startPoint y: 254, endPoint x: 274, endPoint y: 258, distance: 328.8
click at [274, 258] on div "Minimalist Hoodie Steel Grey Leopard M" at bounding box center [480, 266] width 451 height 38
paste input "DNDTravelSweatpantsPetal"
click at [375, 254] on input "DNDTravelSweatpantsPetalM" at bounding box center [503, 266] width 406 height 38
click at [332, 255] on input "DNDTravel SweatpantsPetalM" at bounding box center [503, 266] width 406 height 38
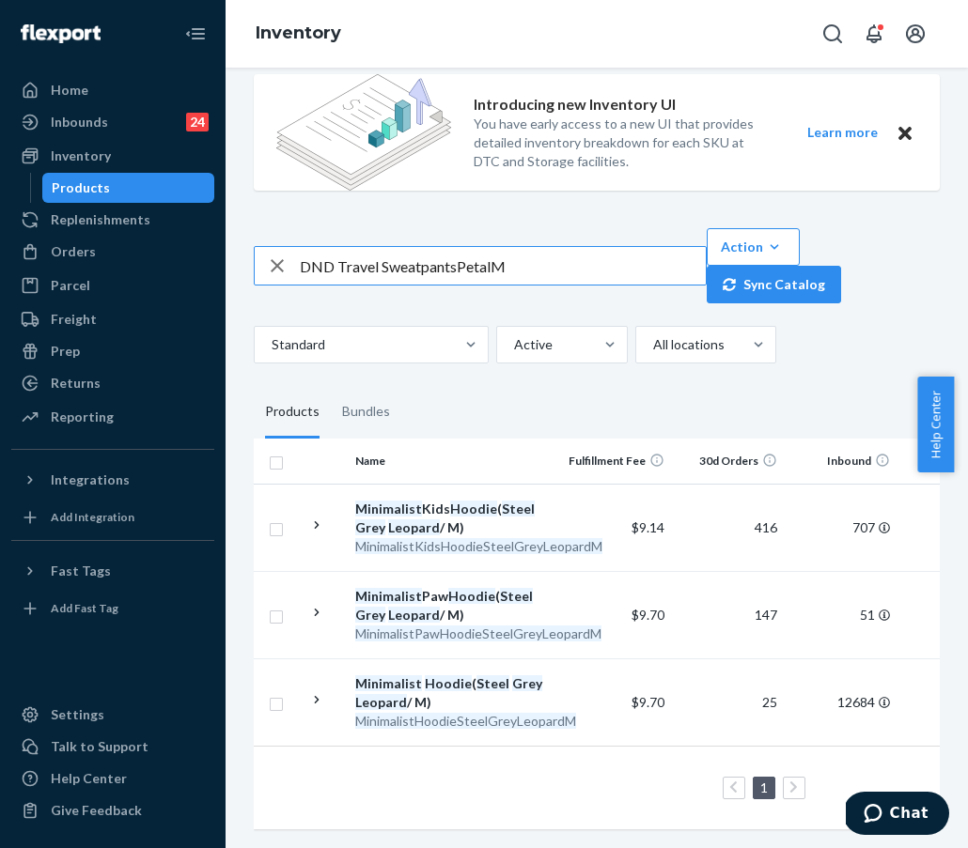
click at [457, 253] on input "DND Travel SweatpantsPetalM" at bounding box center [503, 266] width 406 height 38
click at [492, 255] on input "DND Travel Sweatpants PetalM" at bounding box center [503, 266] width 406 height 38
type input "DND Travel Sweatpants Petal M"
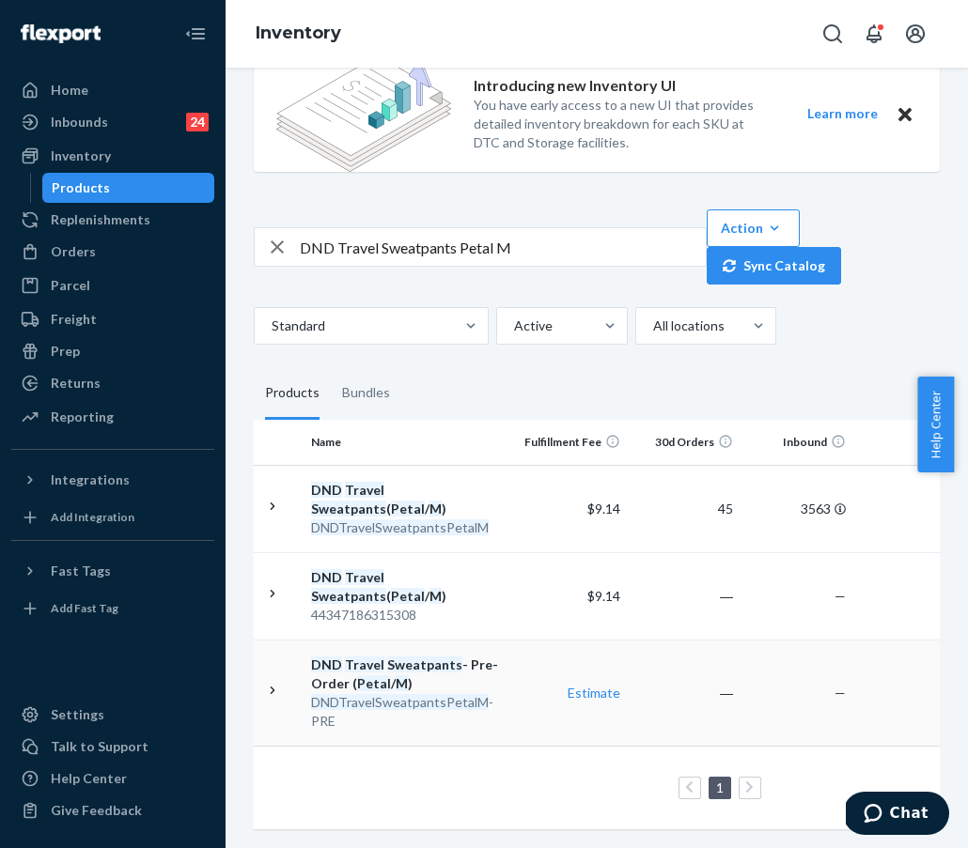
scroll to position [0, 0]
